Goal: Task Accomplishment & Management: Use online tool/utility

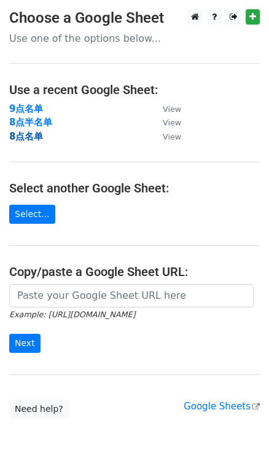
click at [27, 138] on strong "8点名单" at bounding box center [26, 136] width 34 height 11
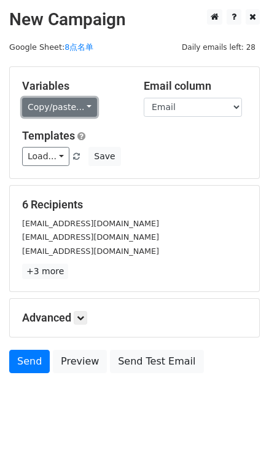
drag, startPoint x: 79, startPoint y: 105, endPoint x: 107, endPoint y: 128, distance: 36.2
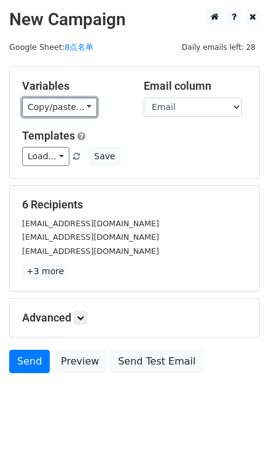
click at [80, 105] on link "Copy/paste..." at bounding box center [59, 107] width 75 height 19
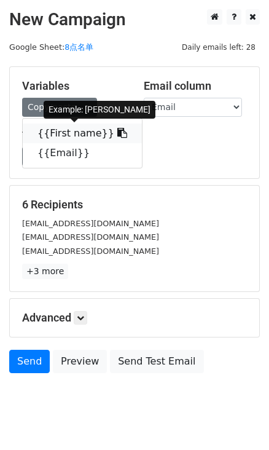
click at [118, 135] on icon at bounding box center [123, 133] width 10 height 10
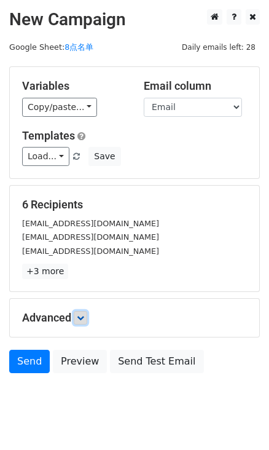
click at [83, 319] on icon at bounding box center [80, 317] width 7 height 7
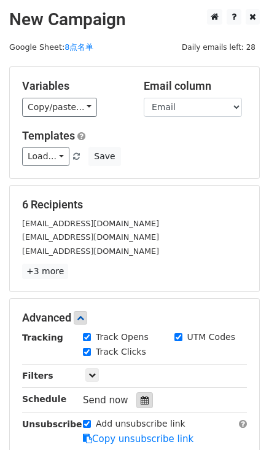
click at [141, 399] on icon at bounding box center [145, 400] width 8 height 9
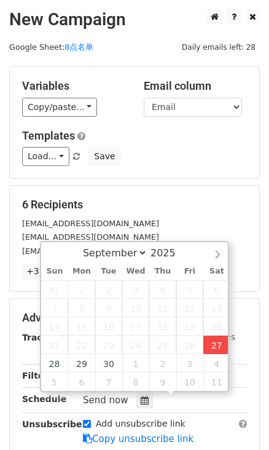
type input "2025-09-27 15:43"
type input "03"
type input "43"
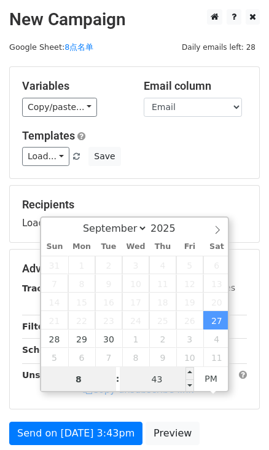
type input "8"
type input "2025-09-27 20:43"
type input "08"
click at [171, 378] on input "43" at bounding box center [157, 379] width 75 height 25
type input "0"
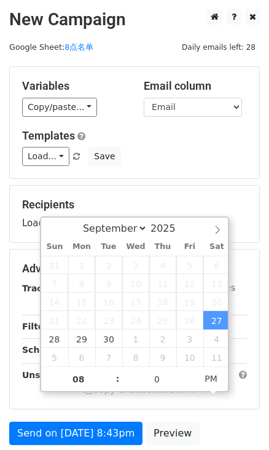
type input "2025-09-27 20:00"
click at [169, 183] on form "Variables Copy/paste... {{First name}} {{Email}} Email column First name Email …" at bounding box center [134, 273] width 251 height 415
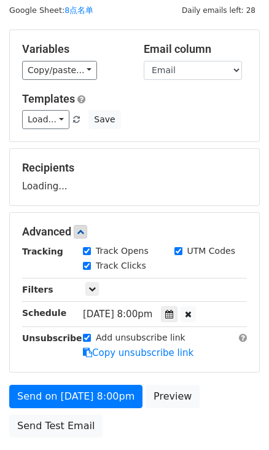
scroll to position [111, 0]
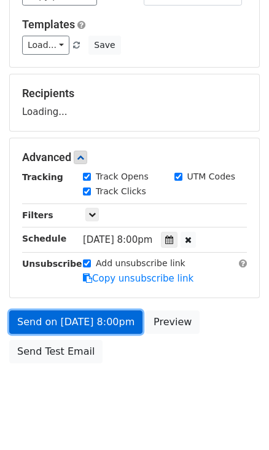
click at [86, 322] on form "Variables Copy/paste... {{First name}} {{Email}} Email column First name Email …" at bounding box center [134, 162] width 251 height 415
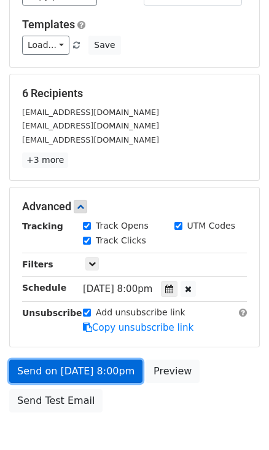
click at [105, 363] on link "Send on Sep 27 at 8:00pm" at bounding box center [76, 371] width 134 height 23
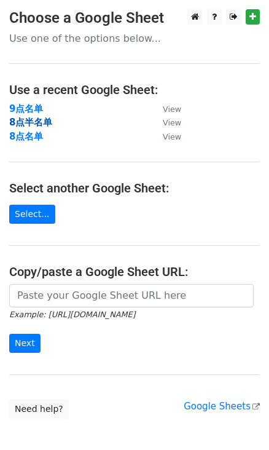
click at [35, 117] on strong "8点半名单" at bounding box center [30, 122] width 43 height 11
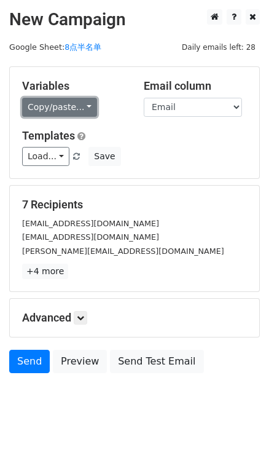
drag, startPoint x: 77, startPoint y: 105, endPoint x: 86, endPoint y: 113, distance: 11.8
click at [77, 105] on link "Copy/paste..." at bounding box center [59, 107] width 75 height 19
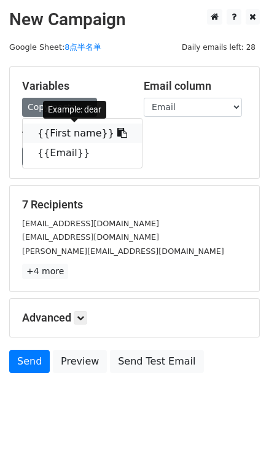
click at [118, 130] on icon at bounding box center [123, 133] width 10 height 10
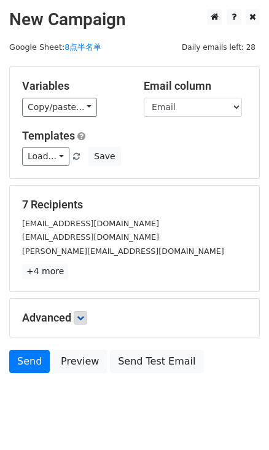
drag, startPoint x: 74, startPoint y: 307, endPoint x: 86, endPoint y: 313, distance: 12.7
click at [74, 307] on div "Advanced Tracking Track Opens UTM Codes Track Clicks Filters Only include sprea…" at bounding box center [135, 318] width 250 height 38
click at [87, 315] on link at bounding box center [81, 318] width 14 height 14
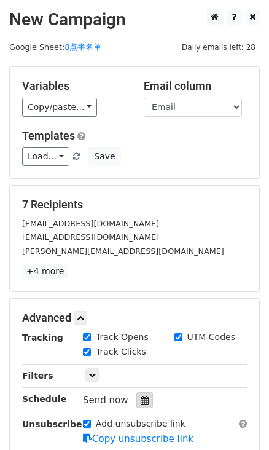
click at [141, 399] on icon at bounding box center [145, 400] width 8 height 9
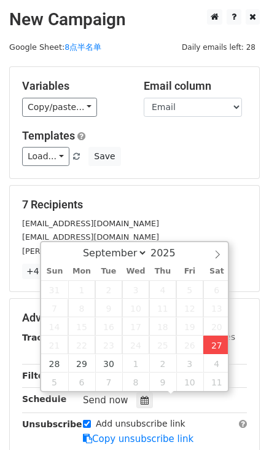
type input "2025-09-27 15:45"
type input "03"
type input "45"
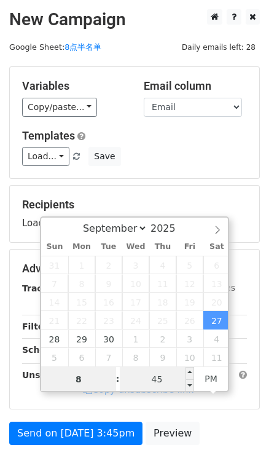
type input "8"
type input "2025-09-27 20:45"
type input "08"
click at [177, 378] on input "45" at bounding box center [157, 379] width 75 height 25
type input "30"
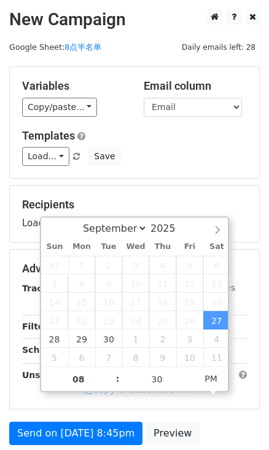
type input "2025-09-27 20:30"
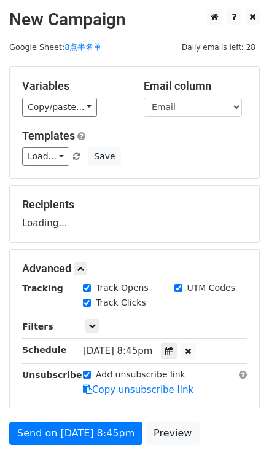
click at [230, 191] on div "Recipients Loading..." at bounding box center [135, 214] width 250 height 57
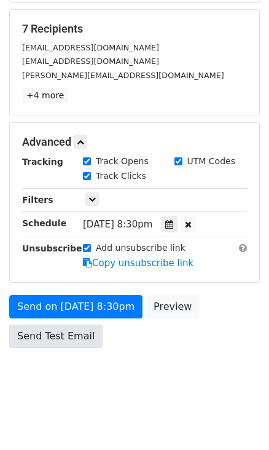
scroll to position [177, 0]
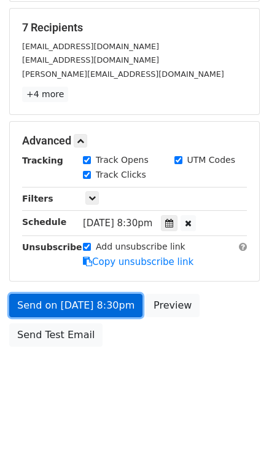
click at [92, 307] on link "Send on Sep 27 at 8:30pm" at bounding box center [76, 305] width 134 height 23
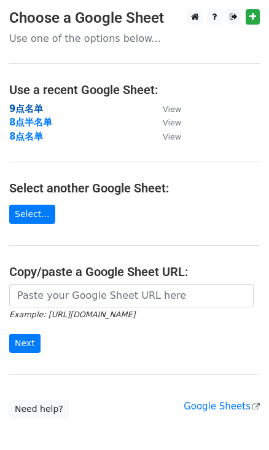
click at [31, 103] on strong "9点名单" at bounding box center [26, 108] width 34 height 11
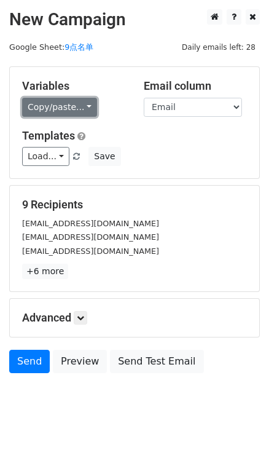
click at [73, 114] on link "Copy/paste..." at bounding box center [59, 107] width 75 height 19
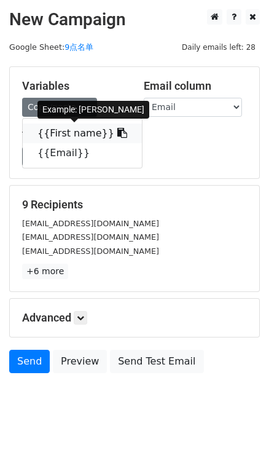
click at [118, 132] on icon at bounding box center [123, 133] width 10 height 10
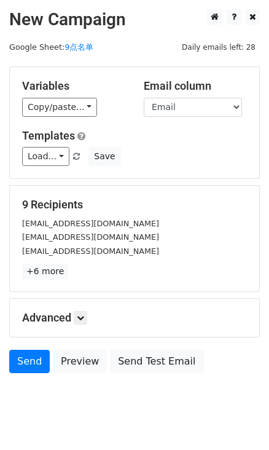
click at [95, 322] on h5 "Advanced" at bounding box center [134, 318] width 225 height 14
click at [87, 319] on link at bounding box center [81, 318] width 14 height 14
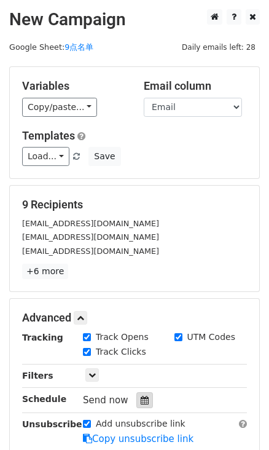
click at [148, 394] on div at bounding box center [145, 401] width 17 height 16
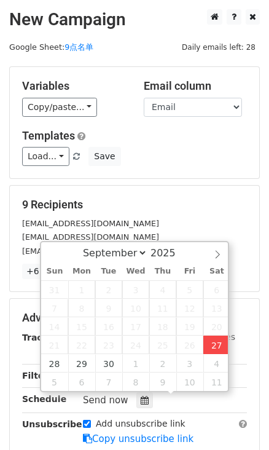
type input "2025-09-27 15:46"
type input "03"
type input "46"
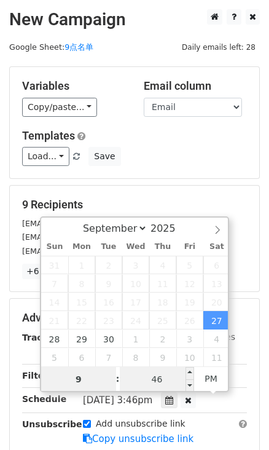
type input "9"
type input "2025-09-27 21:46"
type input "09"
click at [160, 367] on input "46" at bounding box center [157, 379] width 75 height 25
type input "0"
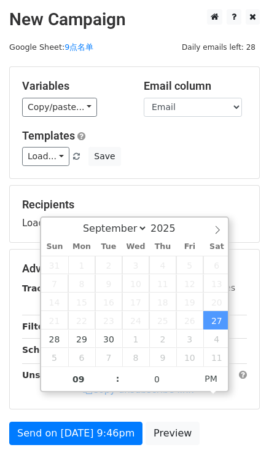
type input "2025-09-27 21:00"
click at [194, 160] on div "Load... No templates saved Save" at bounding box center [135, 156] width 244 height 19
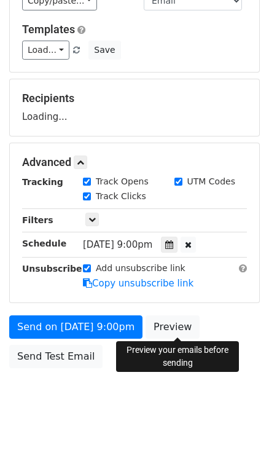
scroll to position [111, 0]
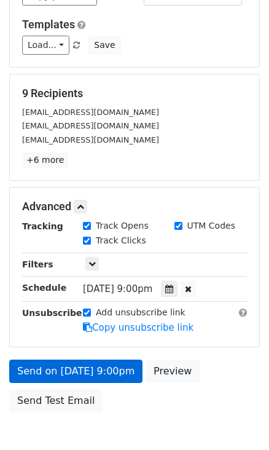
click at [113, 327] on link "Copy unsubscribe link" at bounding box center [138, 327] width 111 height 11
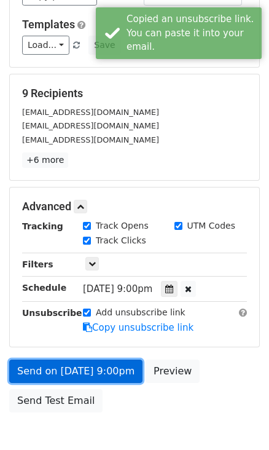
click at [119, 378] on link "Send on Sep 27 at 9:00pm" at bounding box center [76, 371] width 134 height 23
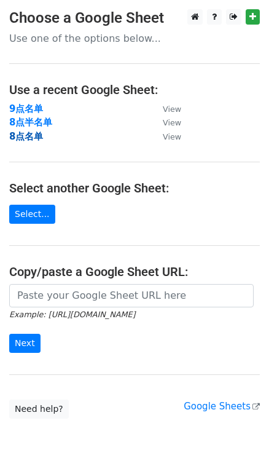
click at [36, 139] on strong "8点名单" at bounding box center [26, 136] width 34 height 11
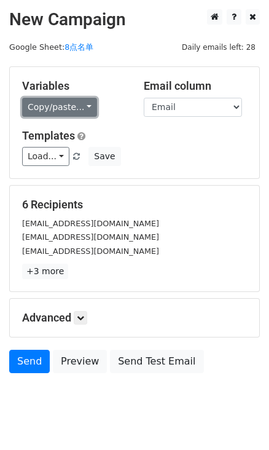
click at [81, 107] on link "Copy/paste..." at bounding box center [59, 107] width 75 height 19
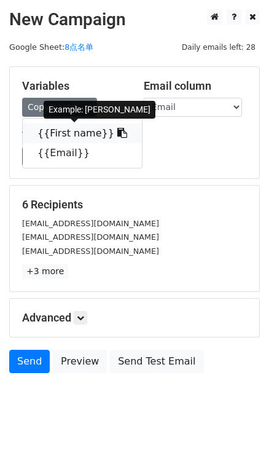
click at [113, 132] on link "{{First name}}" at bounding box center [82, 134] width 119 height 20
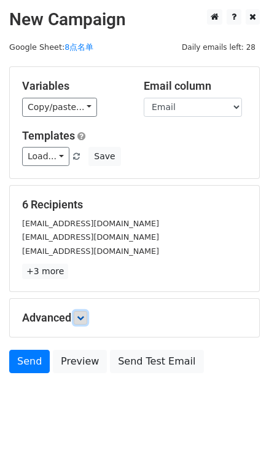
click at [83, 314] on icon at bounding box center [80, 317] width 7 height 7
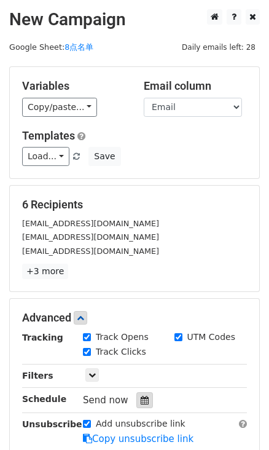
click at [141, 401] on icon at bounding box center [145, 400] width 8 height 9
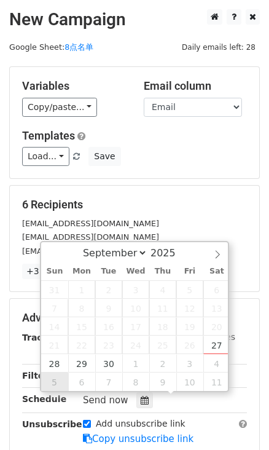
type input "[DATE] 12:00"
select select "9"
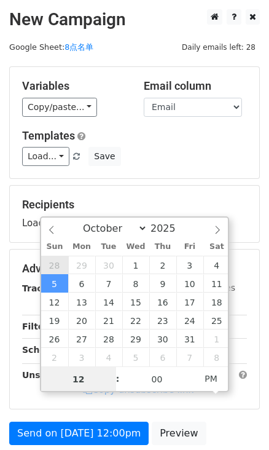
type input "[DATE] 12:00"
select select "8"
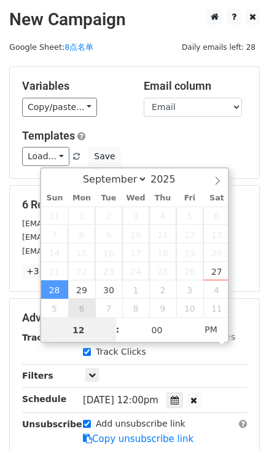
type input "8"
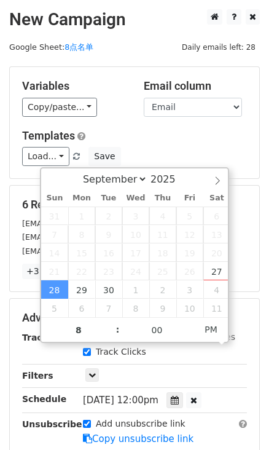
type input "[DATE] 20:00"
click at [181, 150] on div "Load... No templates saved Save" at bounding box center [135, 156] width 244 height 19
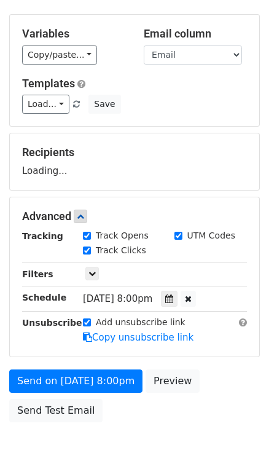
scroll to position [128, 0]
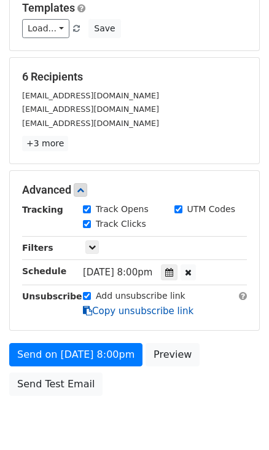
click at [119, 309] on link "Copy unsubscribe link" at bounding box center [138, 311] width 111 height 11
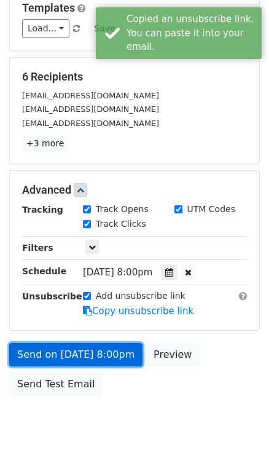
click at [121, 352] on link "Send on [DATE] 8:00pm" at bounding box center [76, 354] width 134 height 23
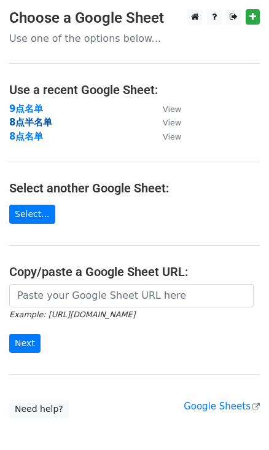
click at [28, 125] on strong "8点半名单" at bounding box center [30, 122] width 43 height 11
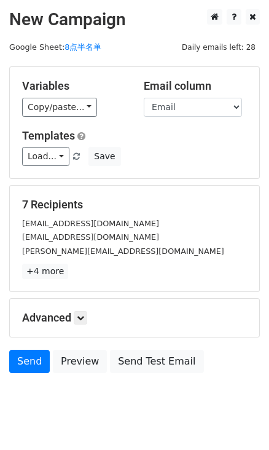
click at [95, 111] on div "Copy/paste... {{First name}} {{Email}}" at bounding box center [73, 107] width 103 height 19
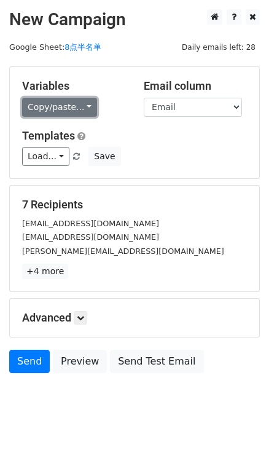
click at [86, 106] on link "Copy/paste..." at bounding box center [59, 107] width 75 height 19
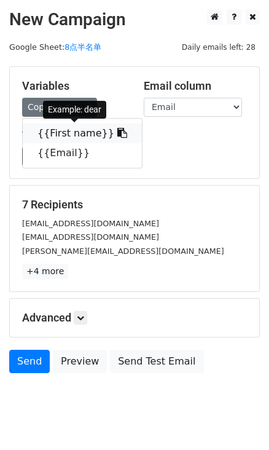
click at [118, 135] on icon at bounding box center [123, 133] width 10 height 10
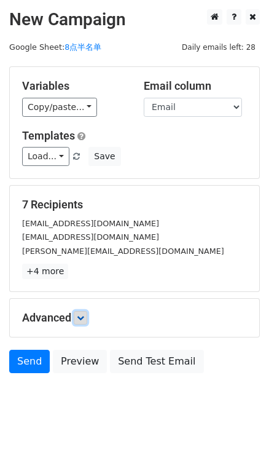
click at [82, 320] on icon at bounding box center [80, 317] width 7 height 7
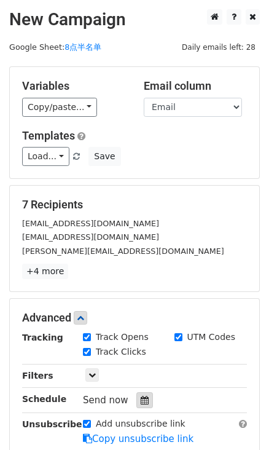
click at [141, 398] on icon at bounding box center [145, 400] width 8 height 9
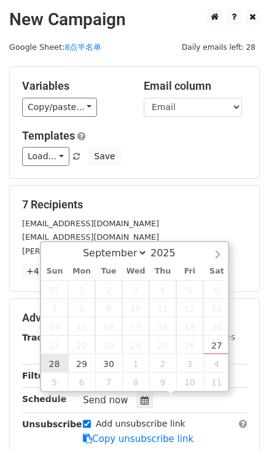
type input "2025-09-28 12:00"
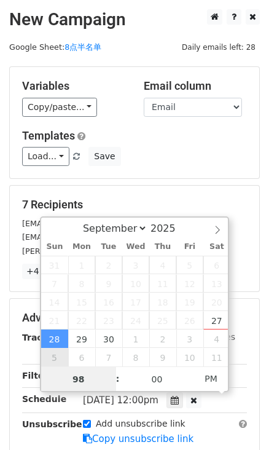
type input "9"
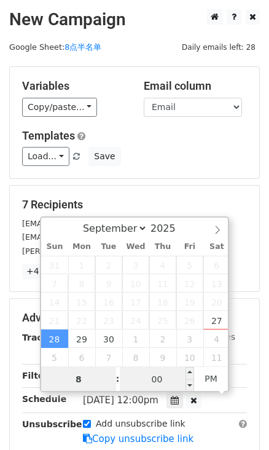
type input "8"
type input "2025-09-28 20:00"
type input "08"
click at [148, 378] on input "00" at bounding box center [157, 379] width 75 height 25
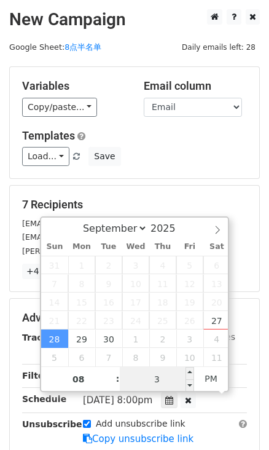
type input "30"
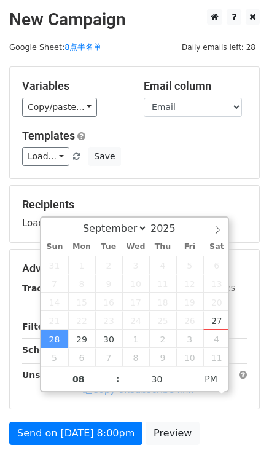
type input "2025-09-28 20:30"
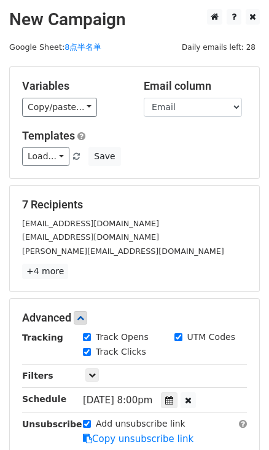
click at [194, 191] on div "7 Recipients ryanmac.lfl@gmail.com whatishopped@gmail.com kim@sweetmotherly.com…" at bounding box center [135, 239] width 250 height 106
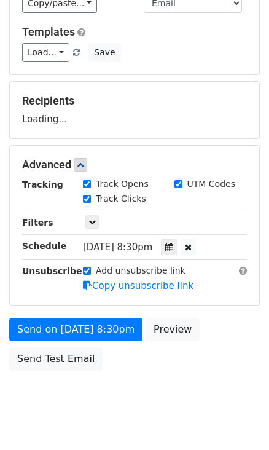
scroll to position [128, 0]
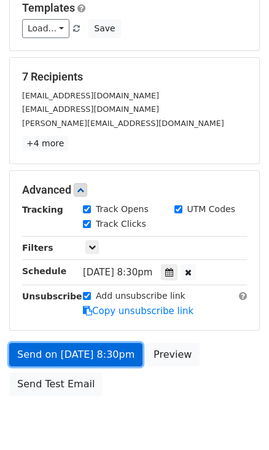
click at [114, 357] on link "Send on Sep 28 at 8:30pm" at bounding box center [76, 354] width 134 height 23
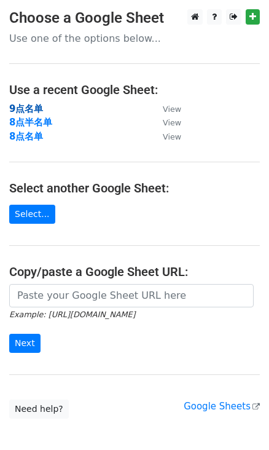
click at [22, 108] on strong "9点名单" at bounding box center [26, 108] width 34 height 11
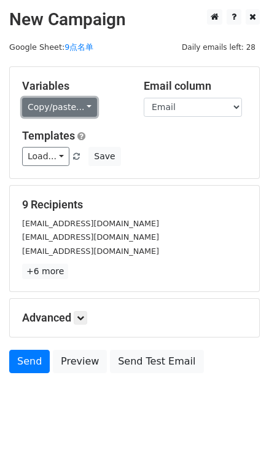
click at [68, 105] on link "Copy/paste..." at bounding box center [59, 107] width 75 height 19
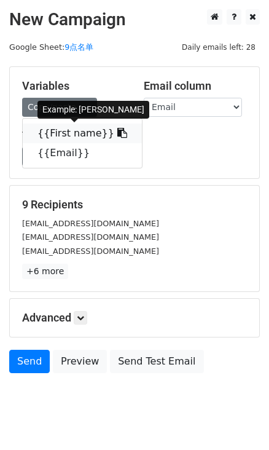
click at [118, 130] on icon at bounding box center [123, 133] width 10 height 10
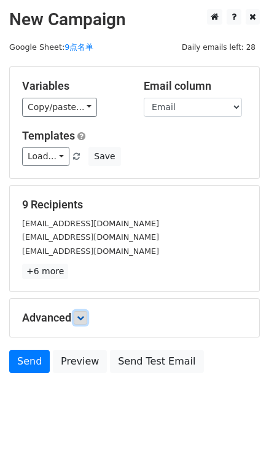
click at [83, 320] on icon at bounding box center [80, 317] width 7 height 7
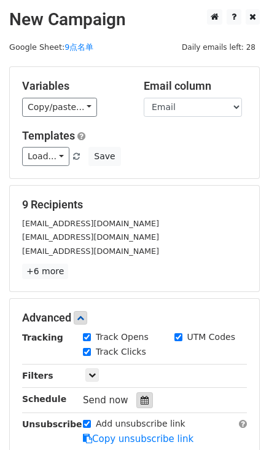
click at [145, 399] on icon at bounding box center [145, 400] width 8 height 9
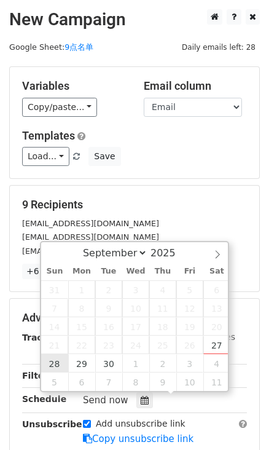
type input "2025-09-28 12:00"
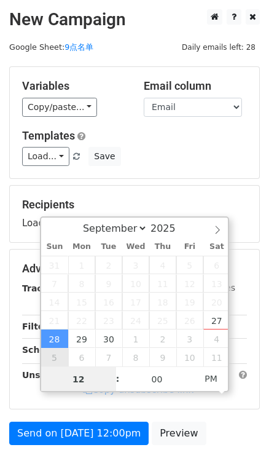
type input "9"
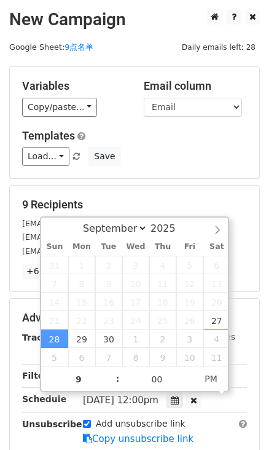
type input "2025-09-28 21:00"
click at [196, 180] on form "Variables Copy/paste... {{First name}} {{Email}} Email column First name Email …" at bounding box center [134, 298] width 251 height 464
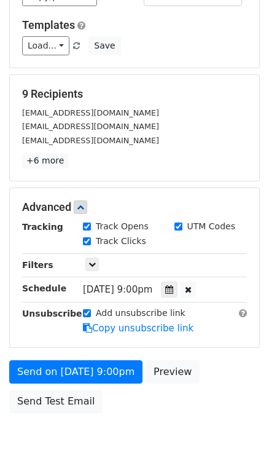
scroll to position [111, 0]
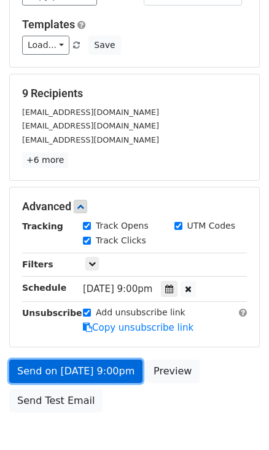
click at [106, 372] on link "Send on Sep 28 at 9:00pm" at bounding box center [76, 371] width 134 height 23
